Goal: Navigation & Orientation: Find specific page/section

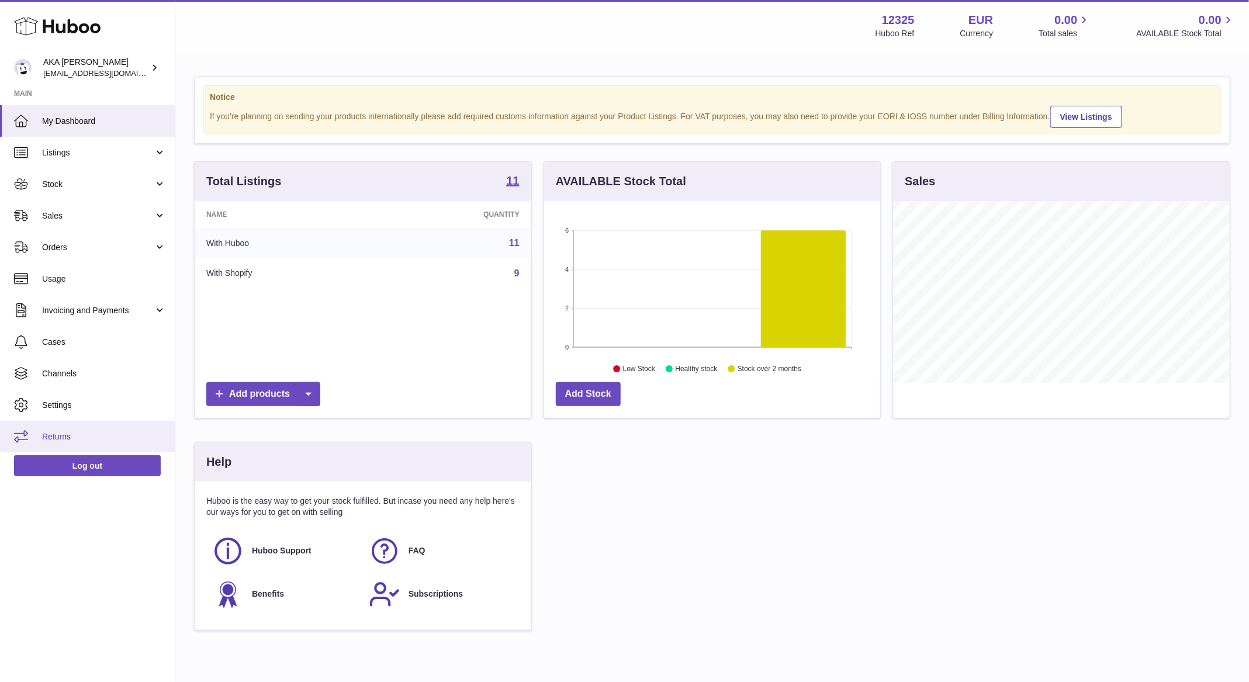
scroll to position [182, 337]
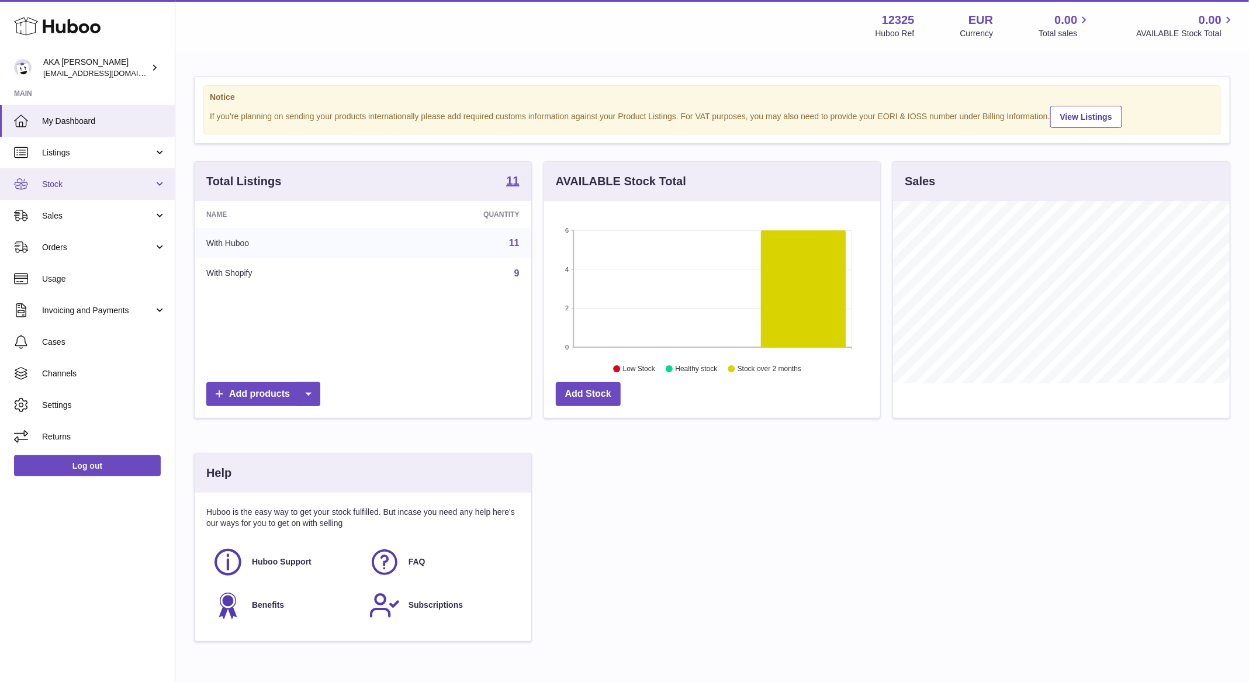
click at [58, 193] on link "Stock" at bounding box center [87, 184] width 175 height 32
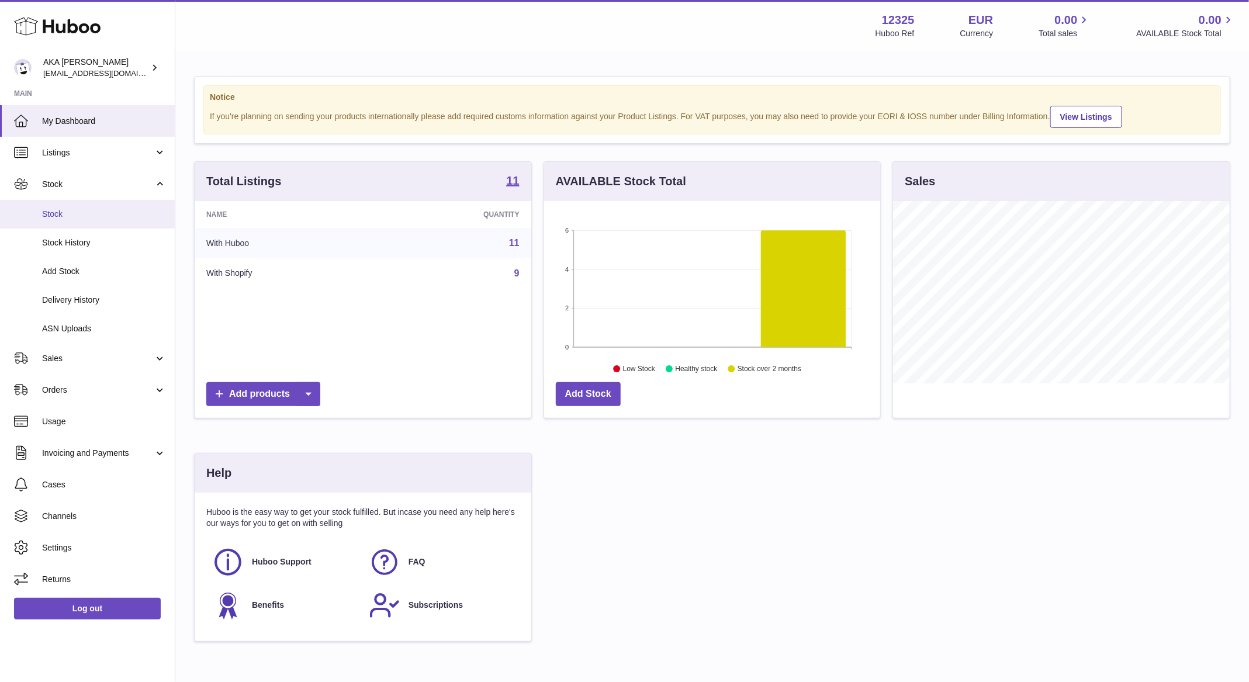
click at [64, 212] on span "Stock" at bounding box center [104, 214] width 124 height 11
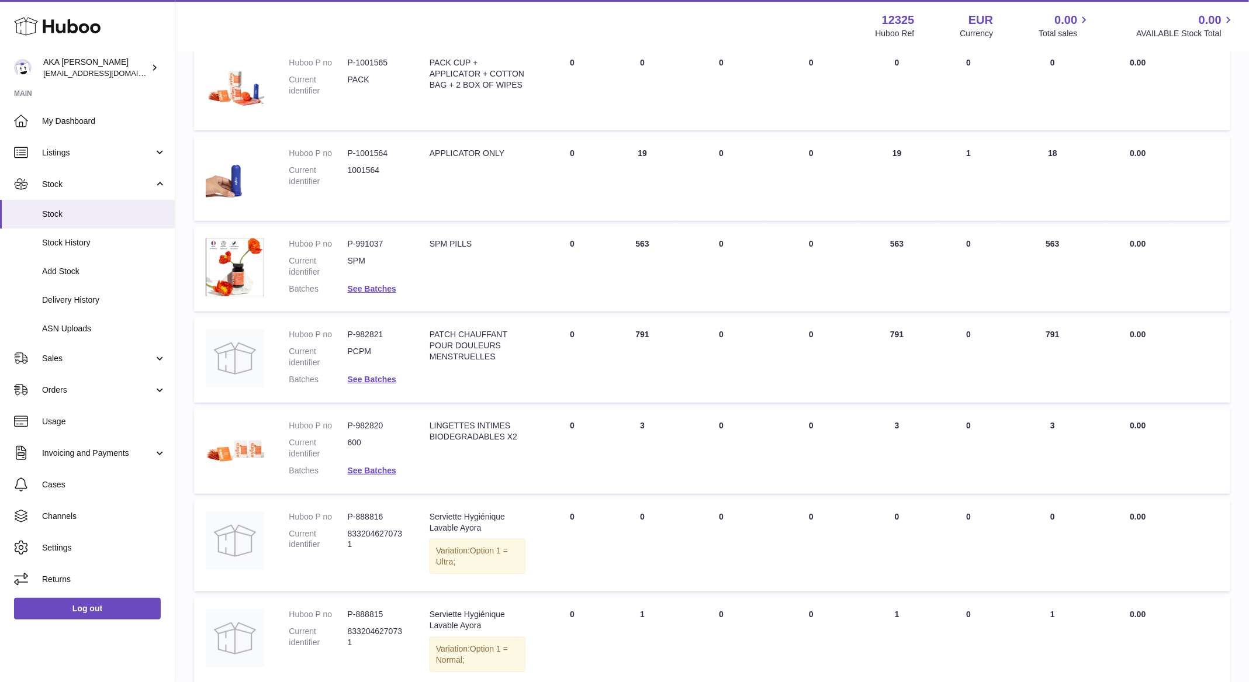
scroll to position [179, 0]
